Goal: Task Accomplishment & Management: Use online tool/utility

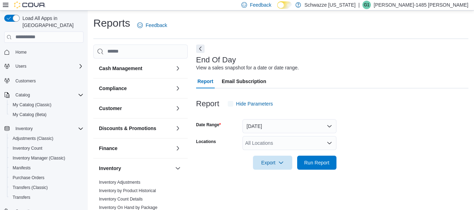
scroll to position [12, 0]
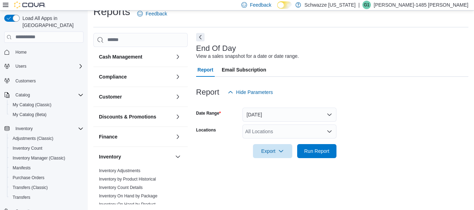
click at [277, 132] on div "All Locations" at bounding box center [289, 131] width 94 height 14
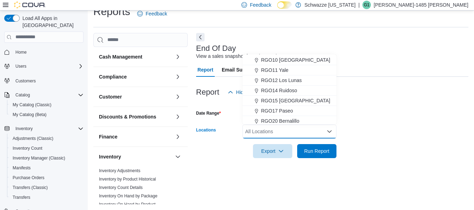
scroll to position [281, 0]
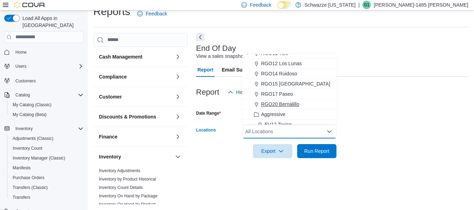
click at [280, 102] on span "RGO20 Bernalillo" at bounding box center [280, 104] width 38 height 7
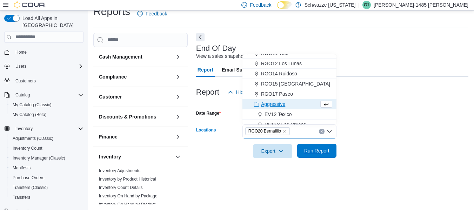
click at [325, 151] on span "Run Report" at bounding box center [316, 150] width 25 height 7
